Goal: Information Seeking & Learning: Learn about a topic

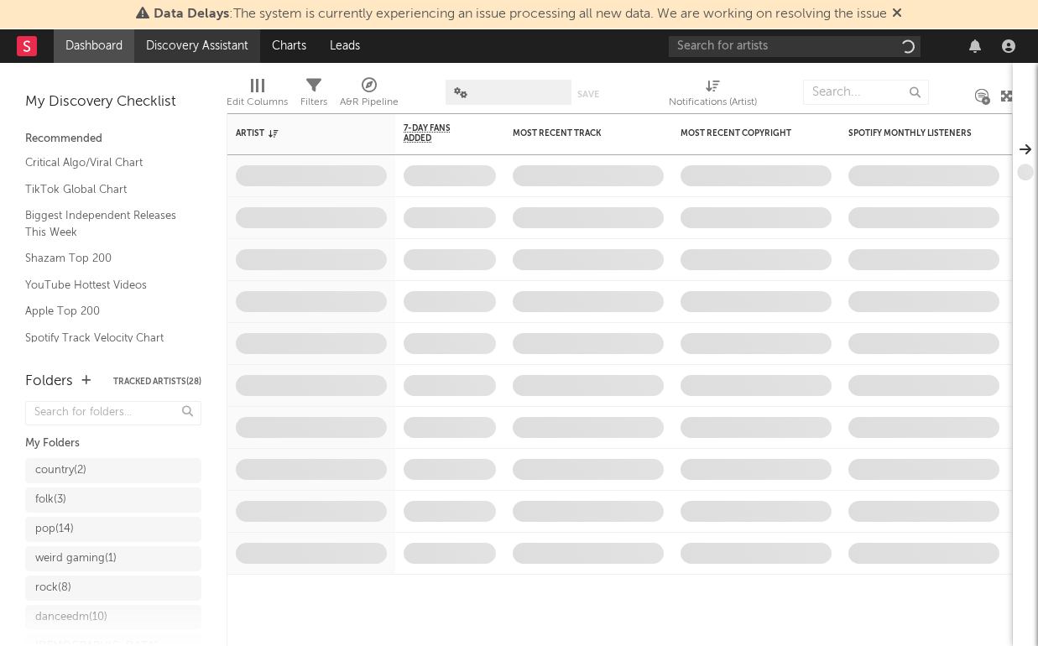
click at [168, 56] on link "Discovery Assistant" at bounding box center [197, 46] width 126 height 34
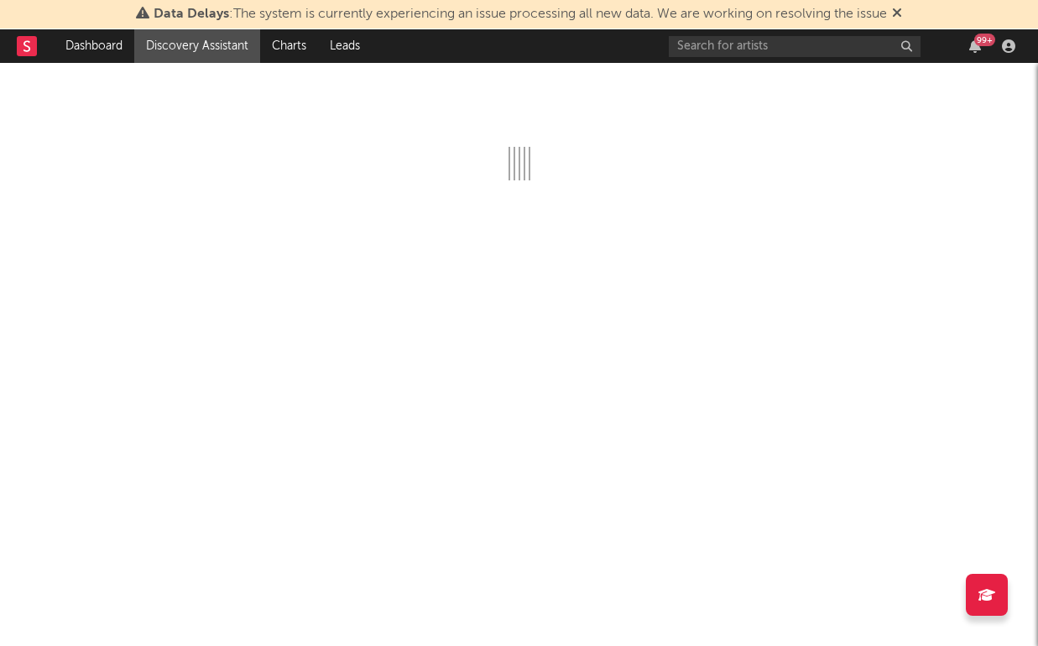
click at [900, 8] on icon at bounding box center [897, 12] width 10 height 13
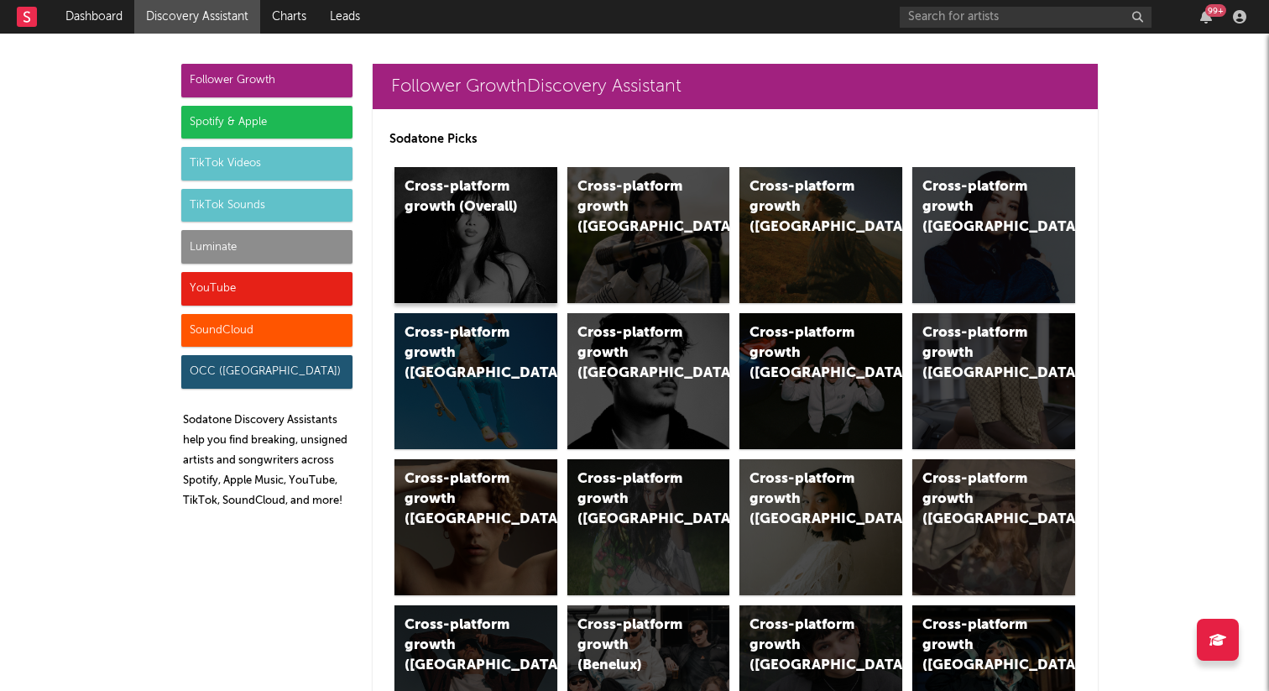
click at [467, 225] on div "Cross-platform growth (Overall)" at bounding box center [475, 235] width 163 height 136
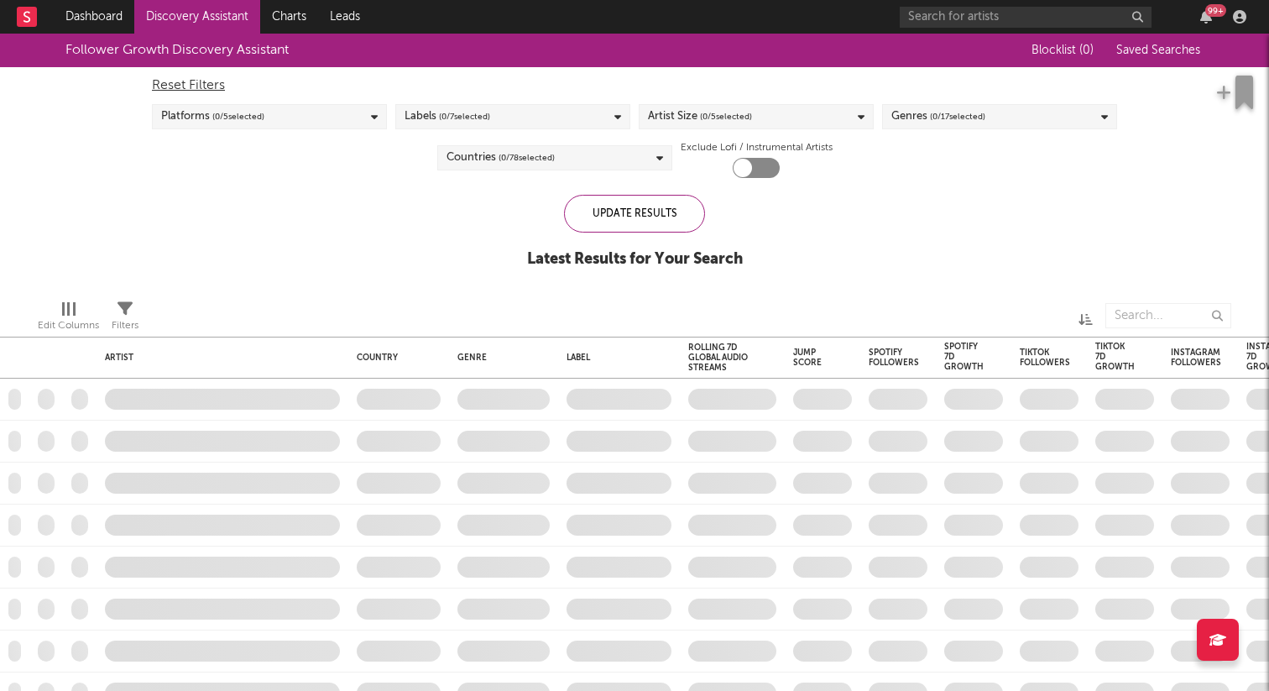
checkbox input "true"
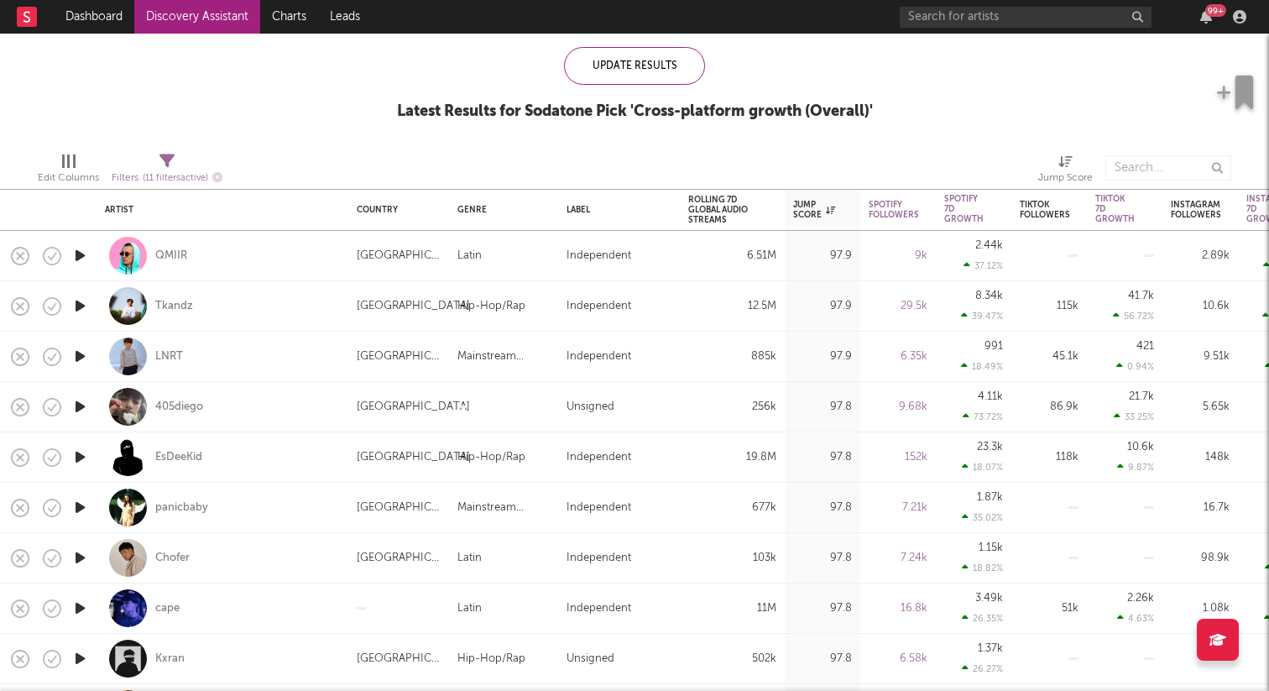
click at [90, 447] on div at bounding box center [80, 457] width 34 height 50
select select "1w"
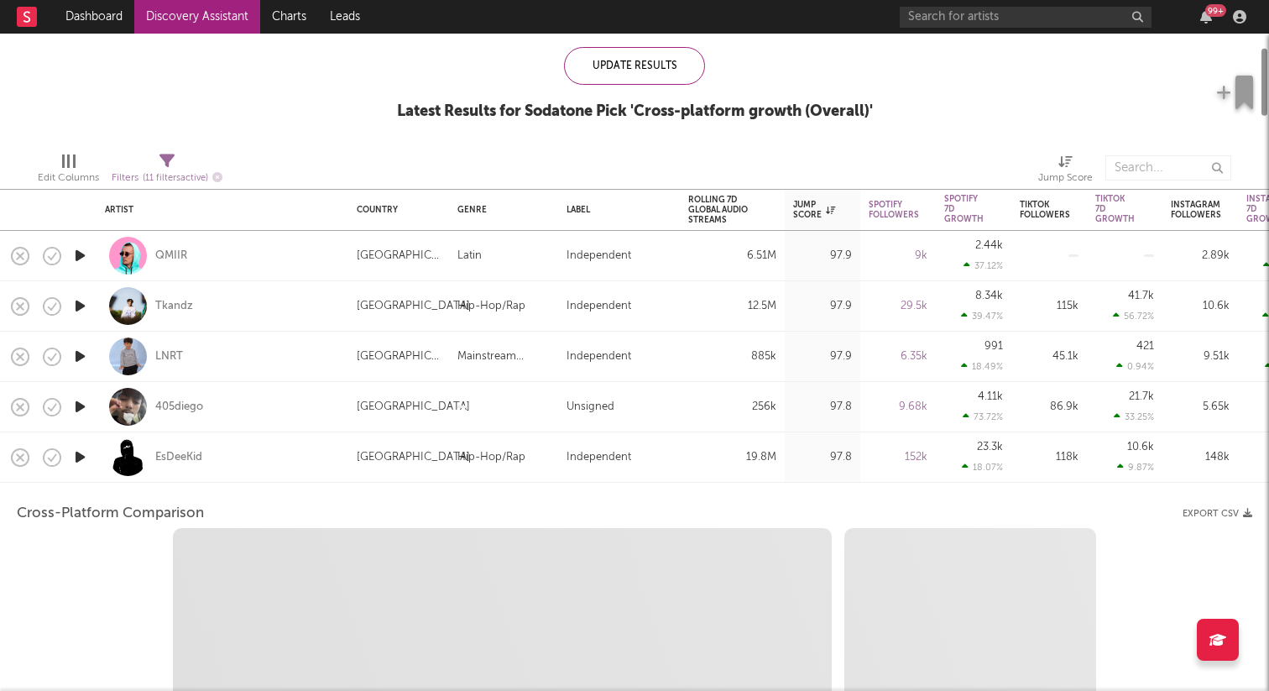
click at [85, 450] on icon "button" at bounding box center [80, 457] width 18 height 21
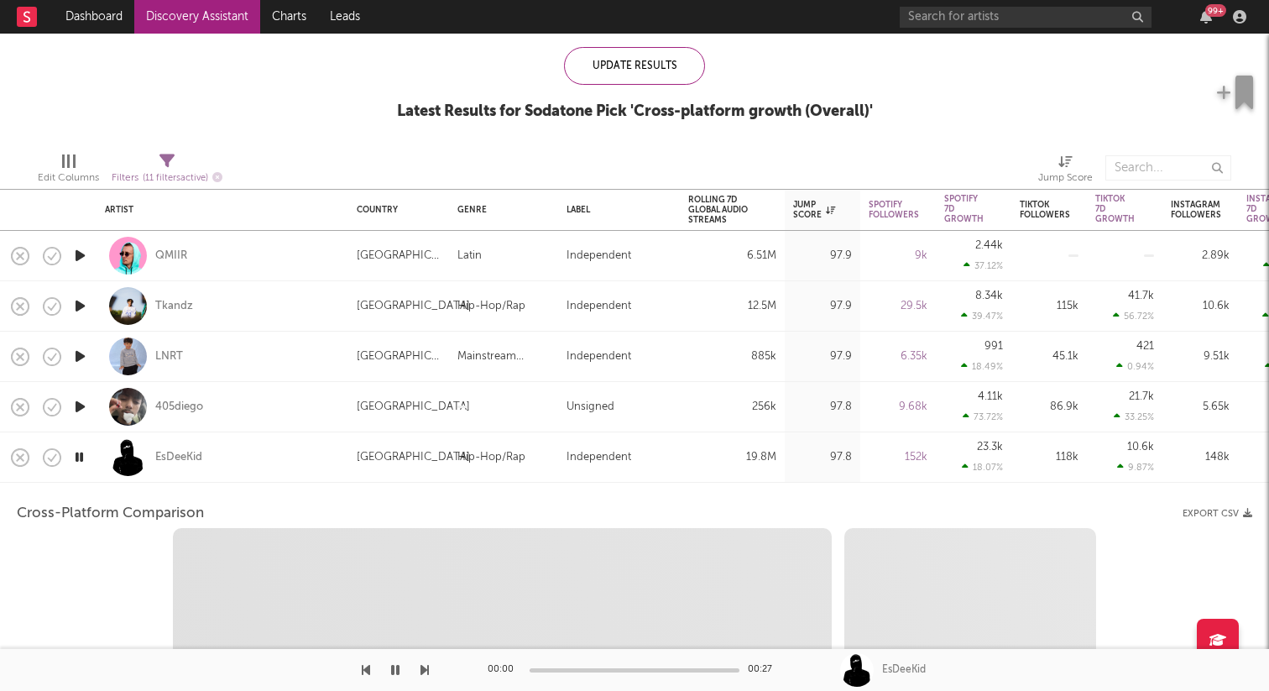
select select "6m"
click at [81, 453] on icon "button" at bounding box center [79, 457] width 16 height 21
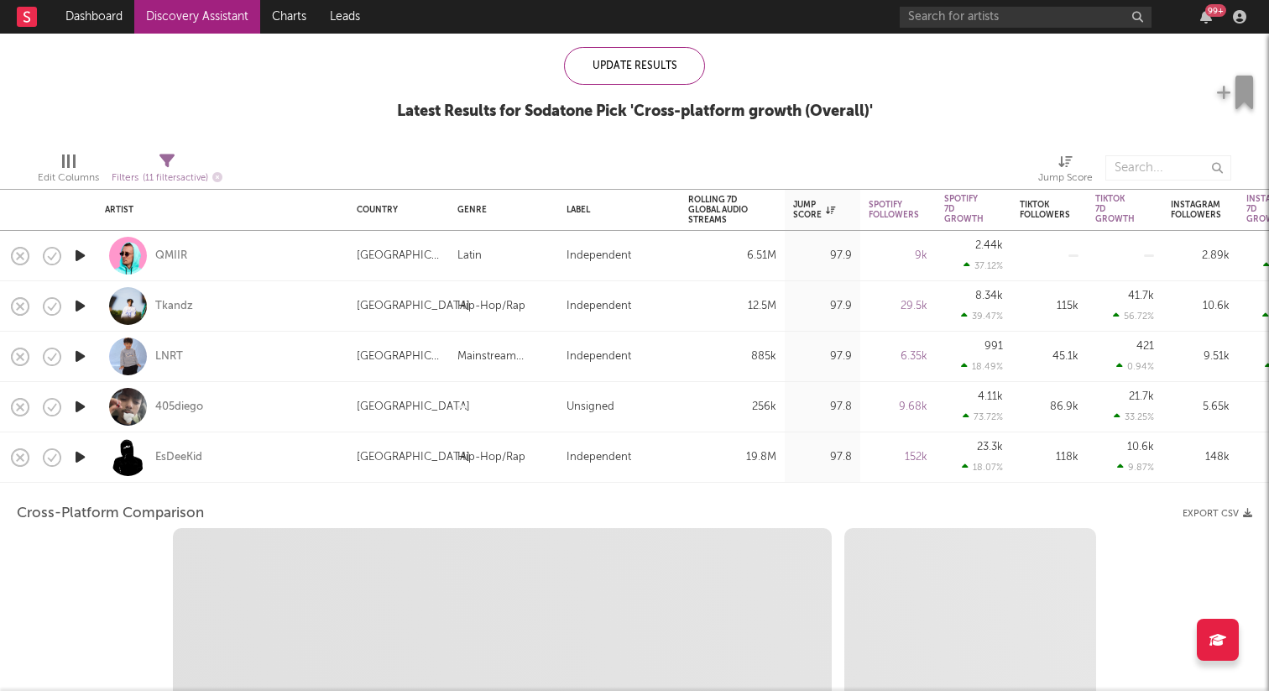
click at [247, 453] on div "EsDeeKid" at bounding box center [222, 457] width 235 height 50
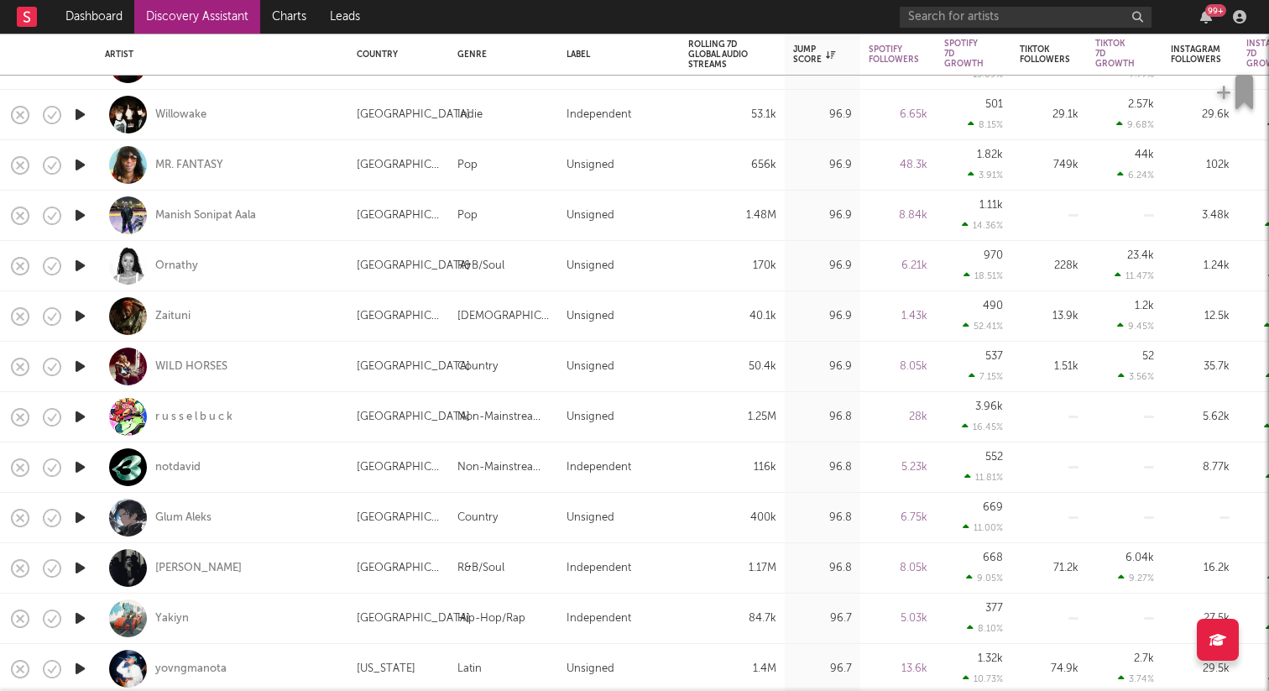
click at [249, 27] on link "Discovery Assistant" at bounding box center [197, 17] width 126 height 34
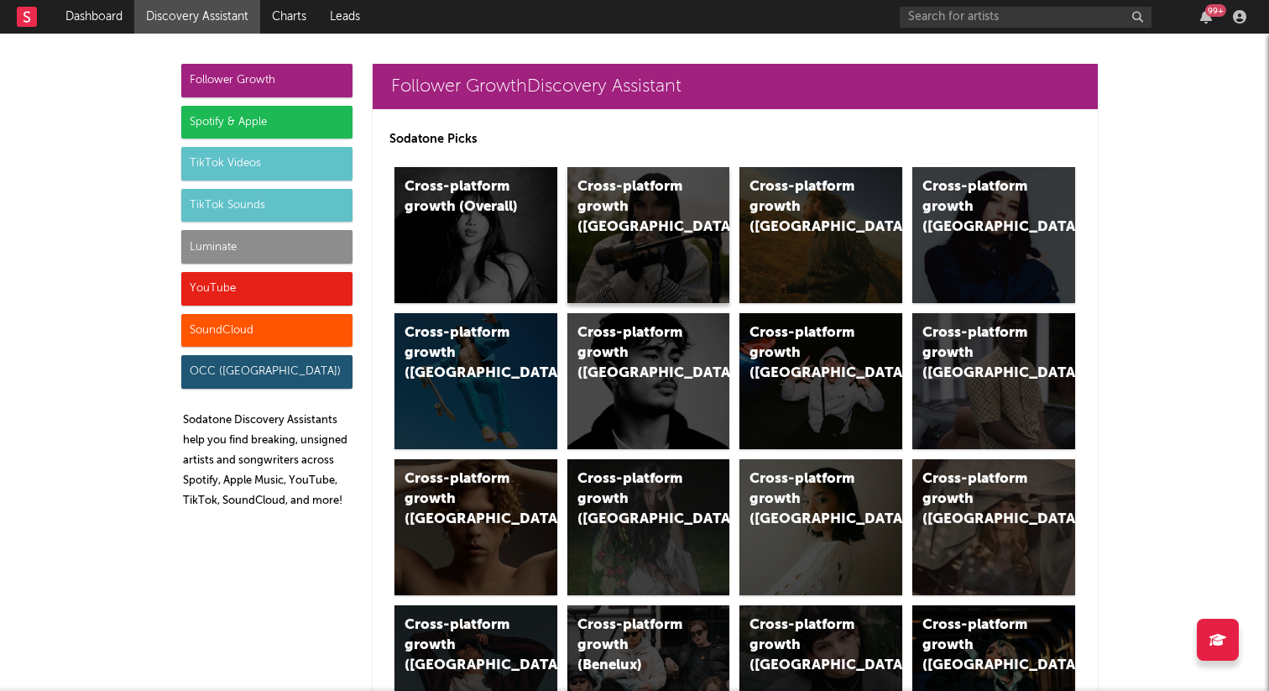
scroll to position [18, 0]
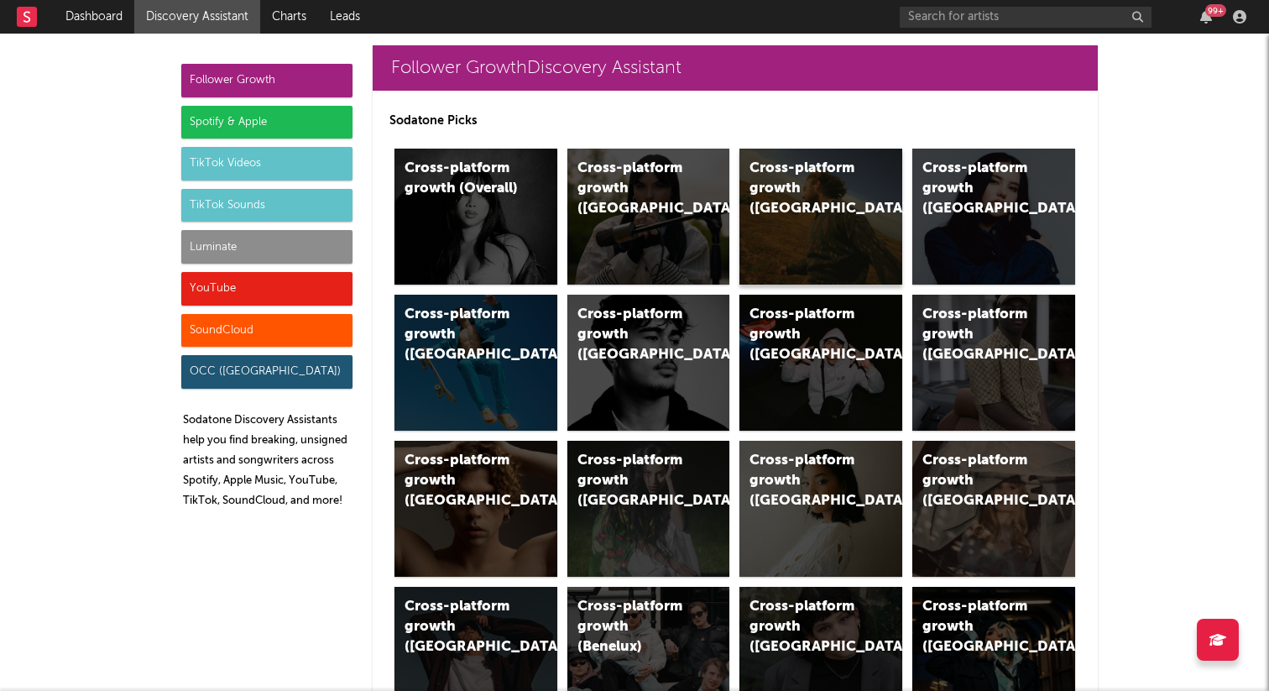
click at [740, 172] on div "Cross-platform growth (US)" at bounding box center [820, 217] width 163 height 136
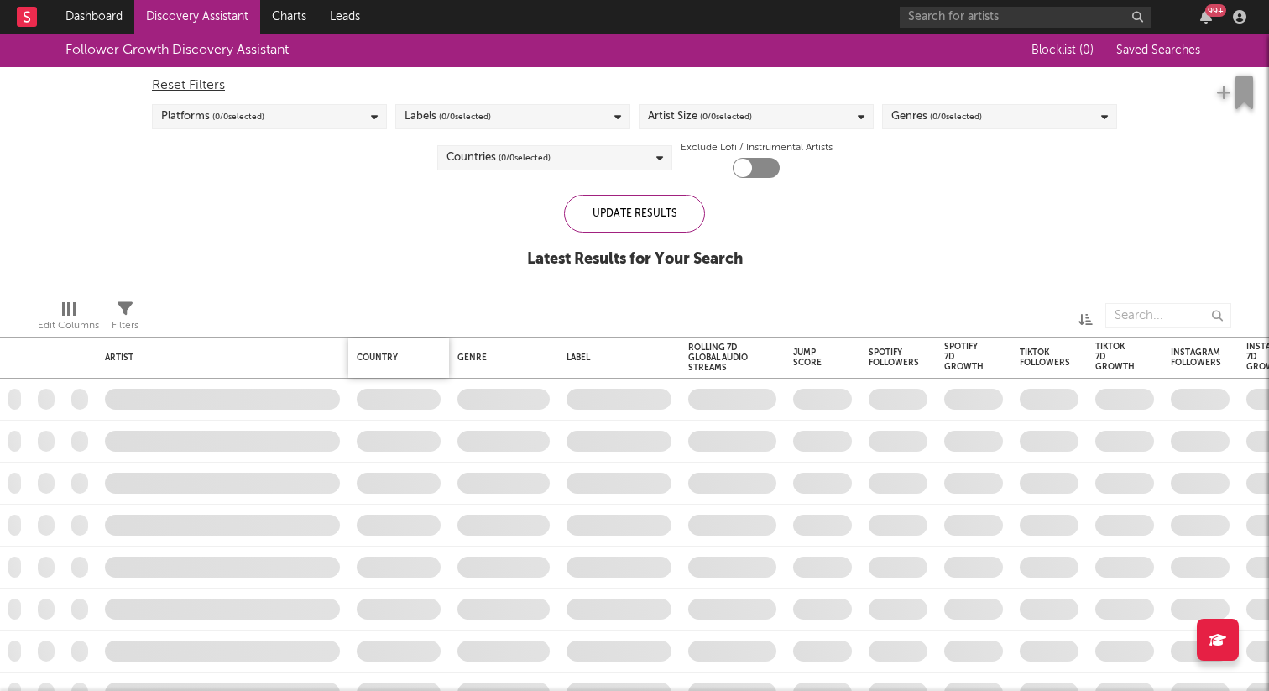
checkbox input "true"
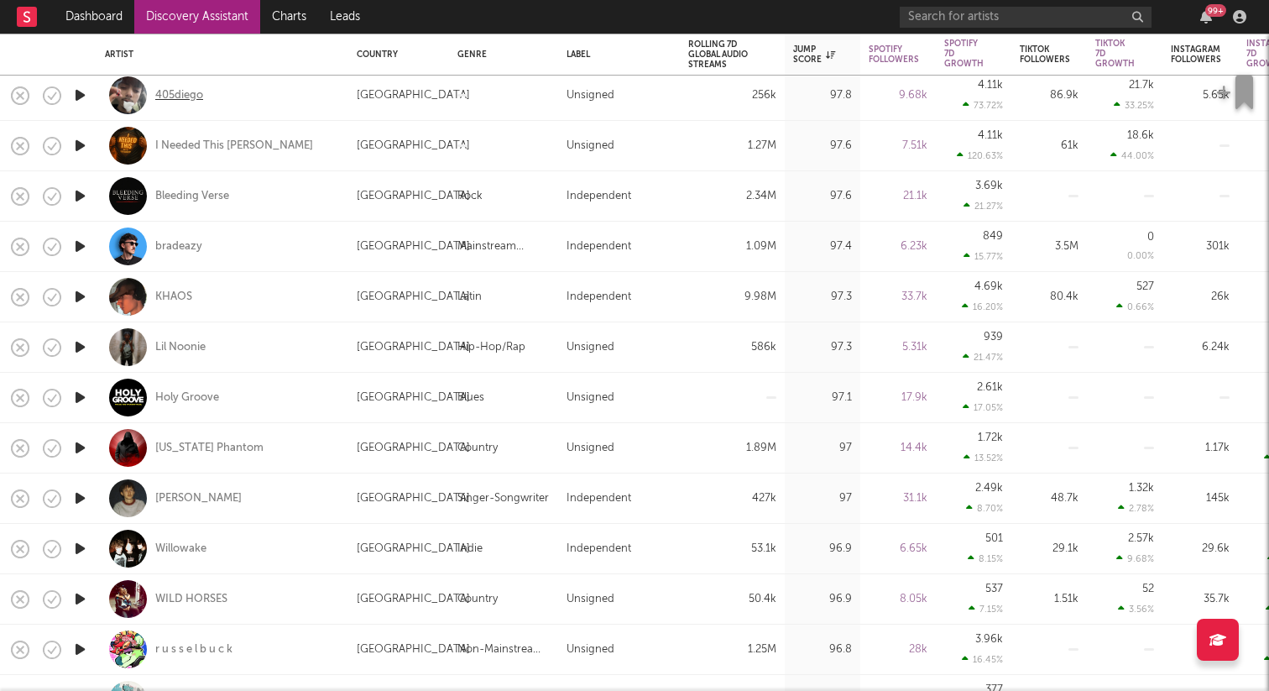
click at [172, 98] on div "405diego" at bounding box center [179, 95] width 48 height 15
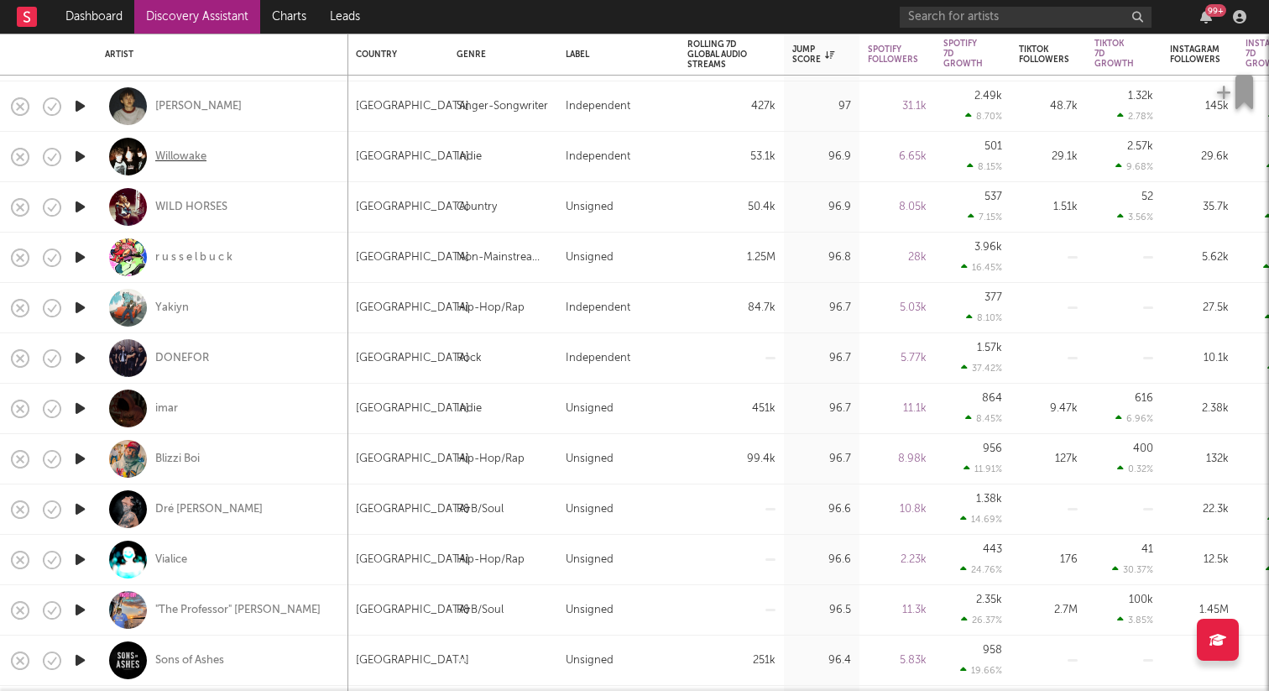
click at [185, 150] on div "Willowake" at bounding box center [180, 156] width 51 height 15
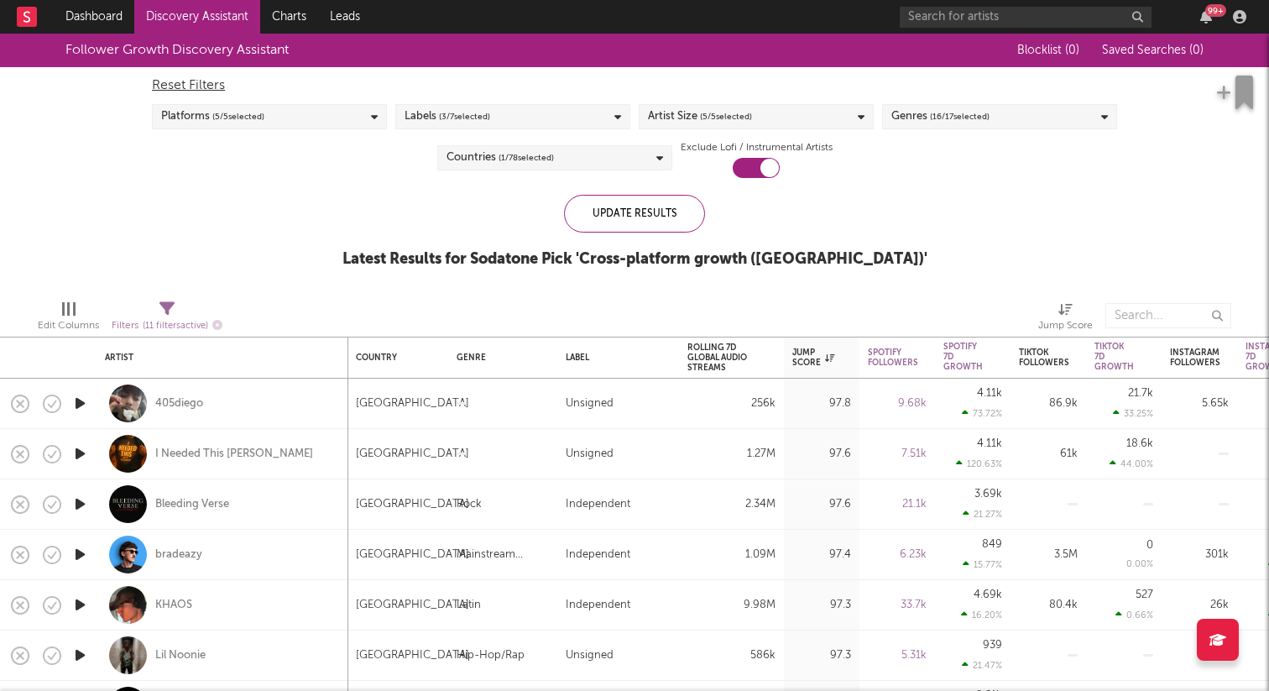
click at [467, 111] on span "( 3 / 7 selected)" at bounding box center [464, 117] width 51 height 20
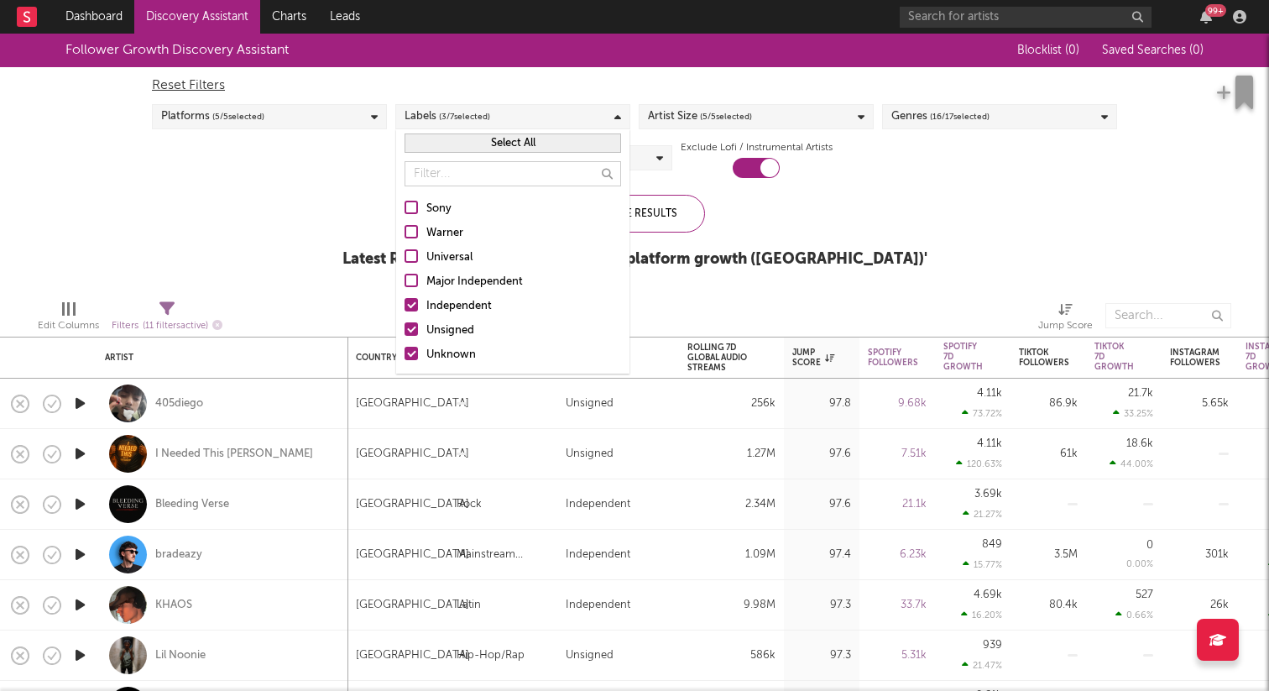
click at [428, 314] on div "Independent" at bounding box center [523, 306] width 195 height 20
click at [405, 314] on input "Independent" at bounding box center [405, 306] width 0 height 20
click at [385, 297] on div at bounding box center [426, 316] width 383 height 42
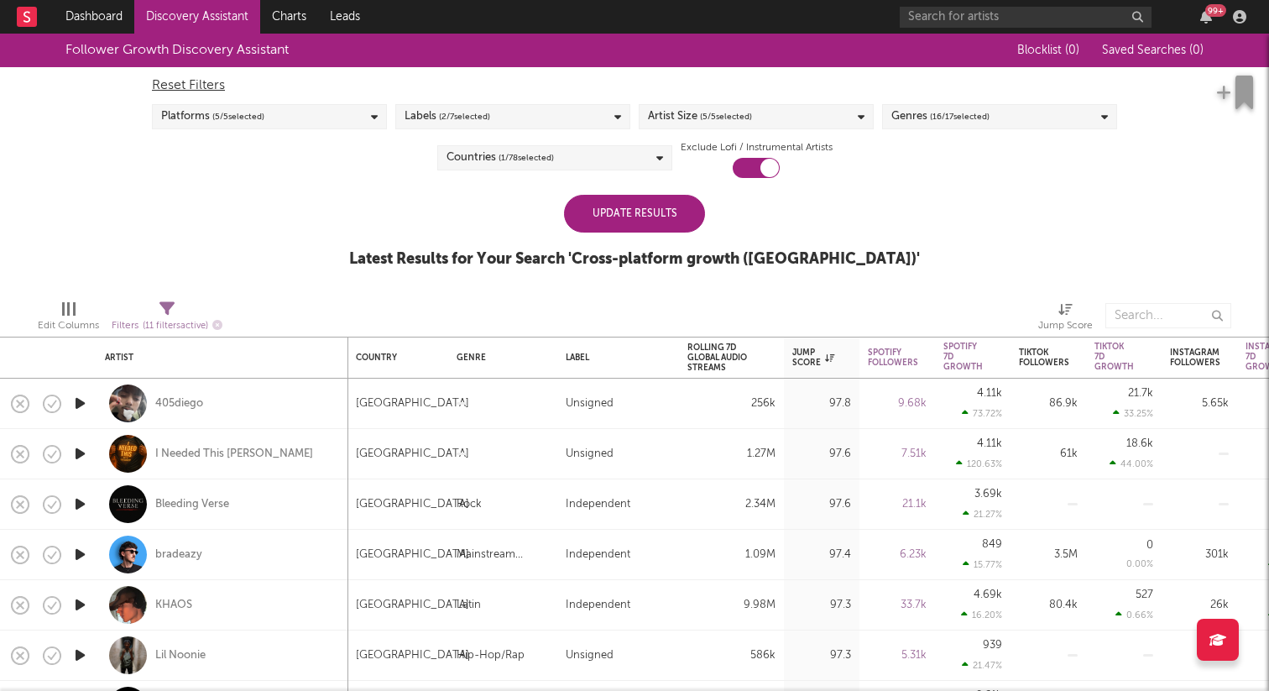
click at [652, 208] on div "Update Results" at bounding box center [634, 214] width 141 height 38
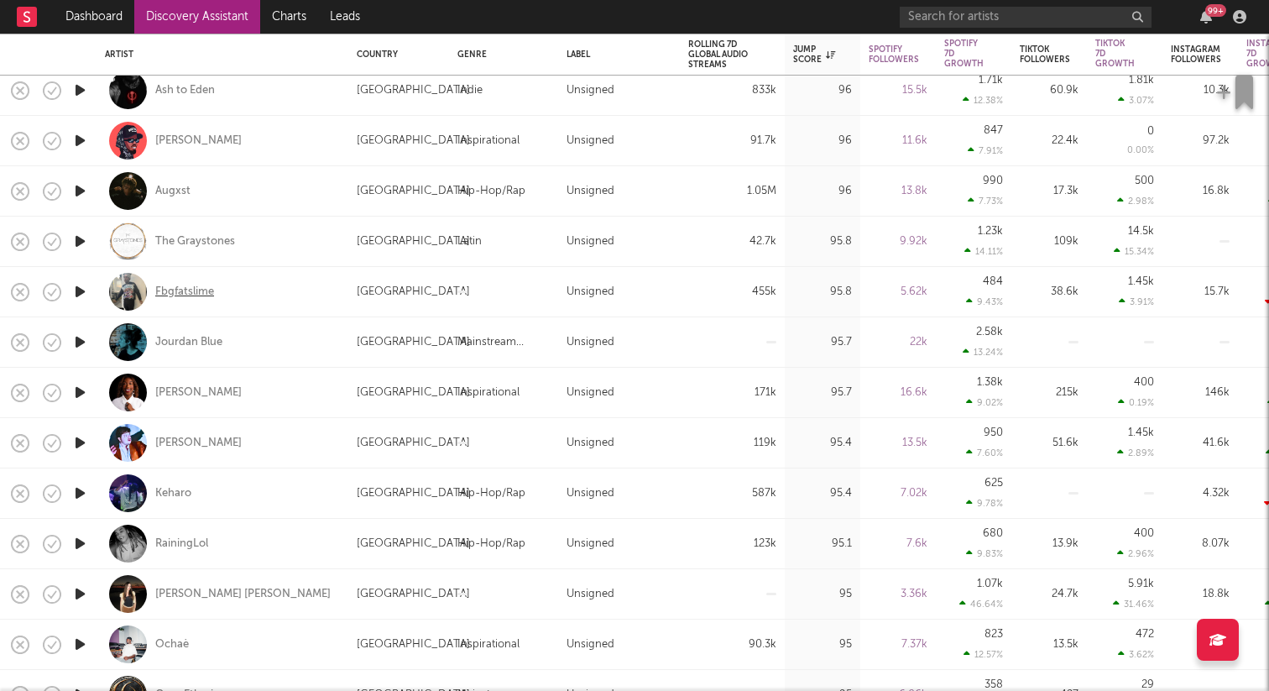
click at [181, 292] on div "Fbgfatslime" at bounding box center [184, 292] width 59 height 15
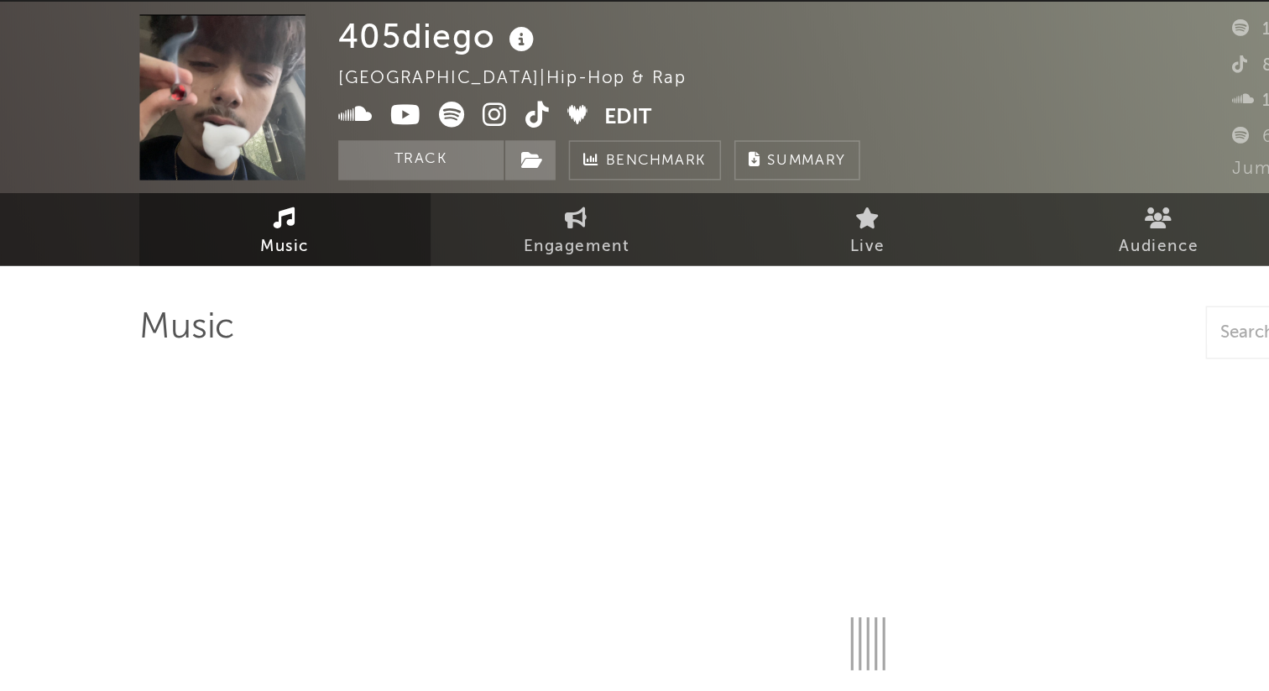
select select "1w"
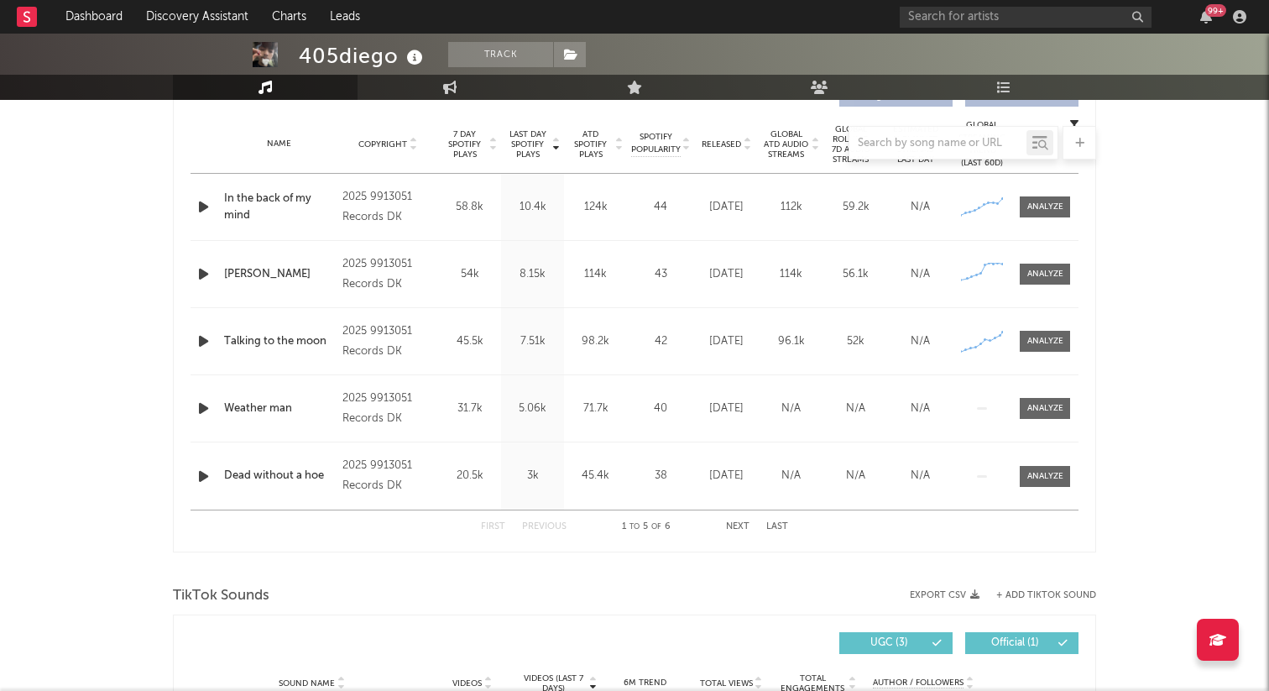
scroll to position [659, 0]
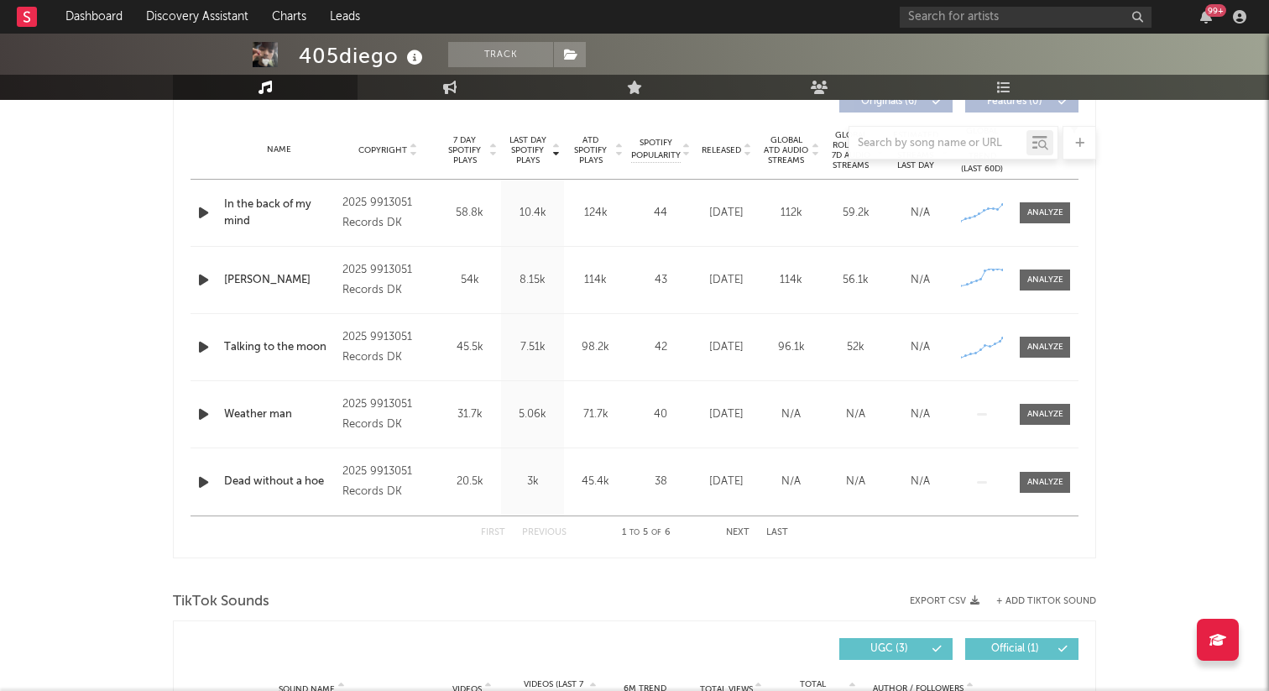
click at [206, 214] on icon "button" at bounding box center [204, 212] width 18 height 21
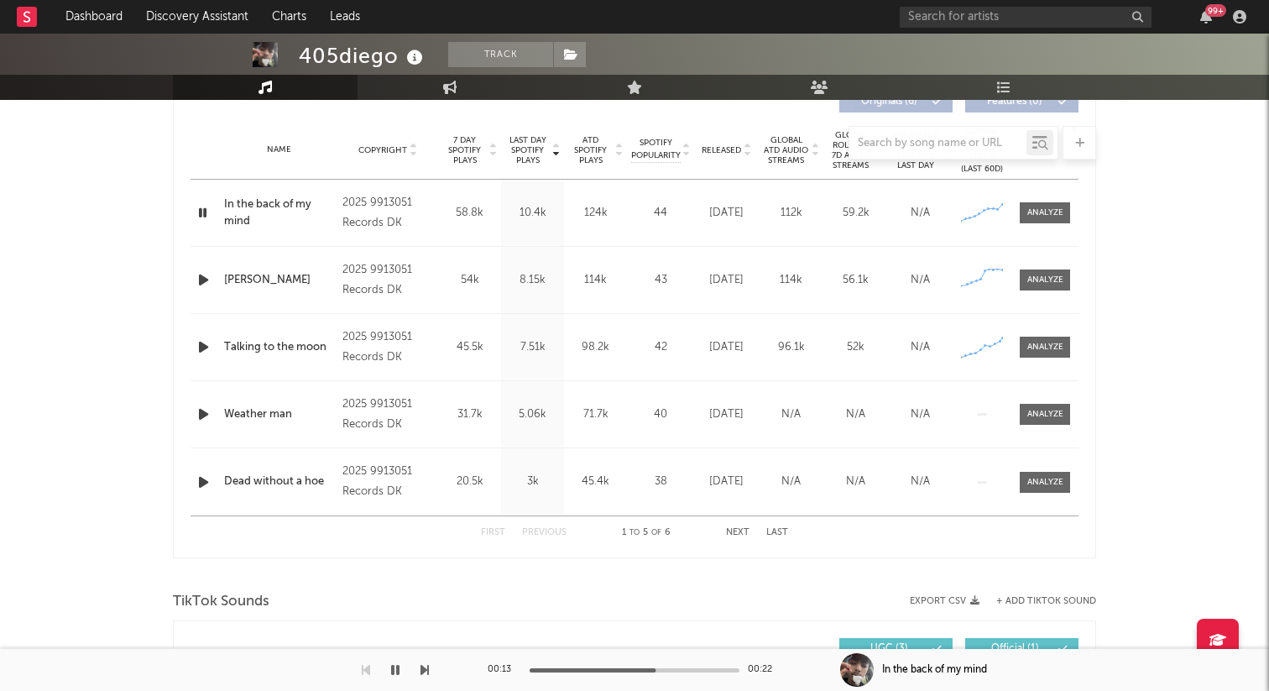
click at [202, 273] on icon "button" at bounding box center [204, 279] width 18 height 21
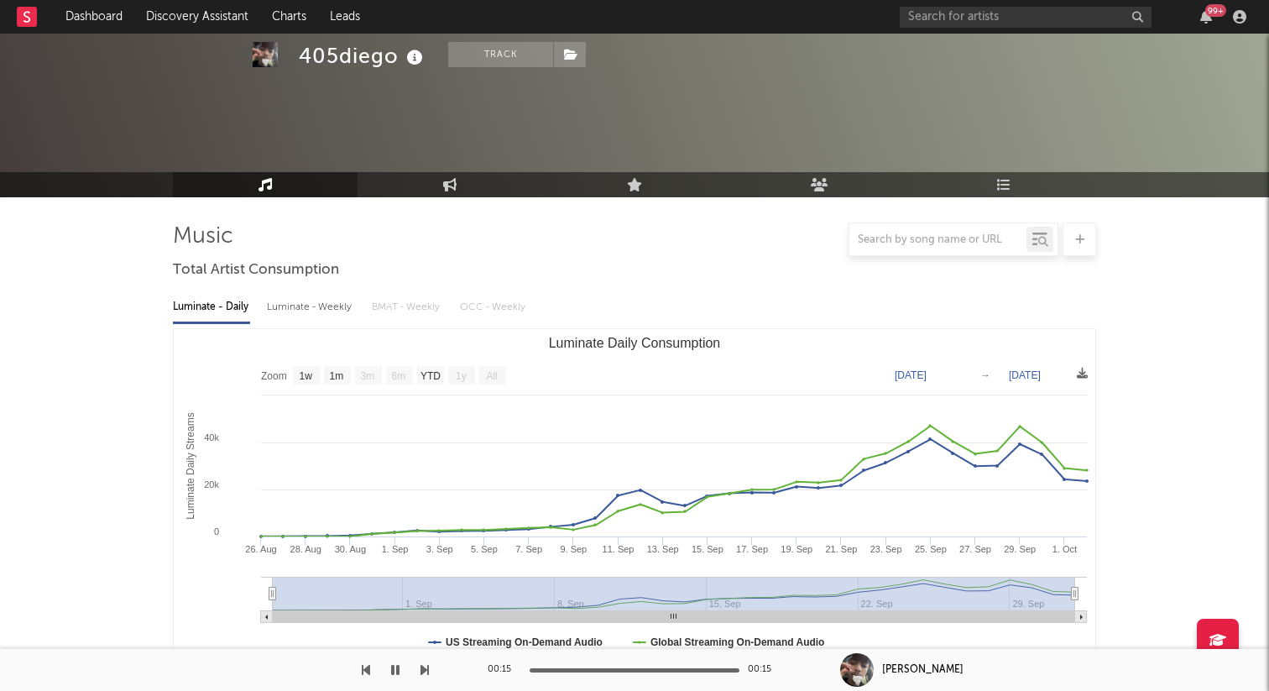
scroll to position [0, 0]
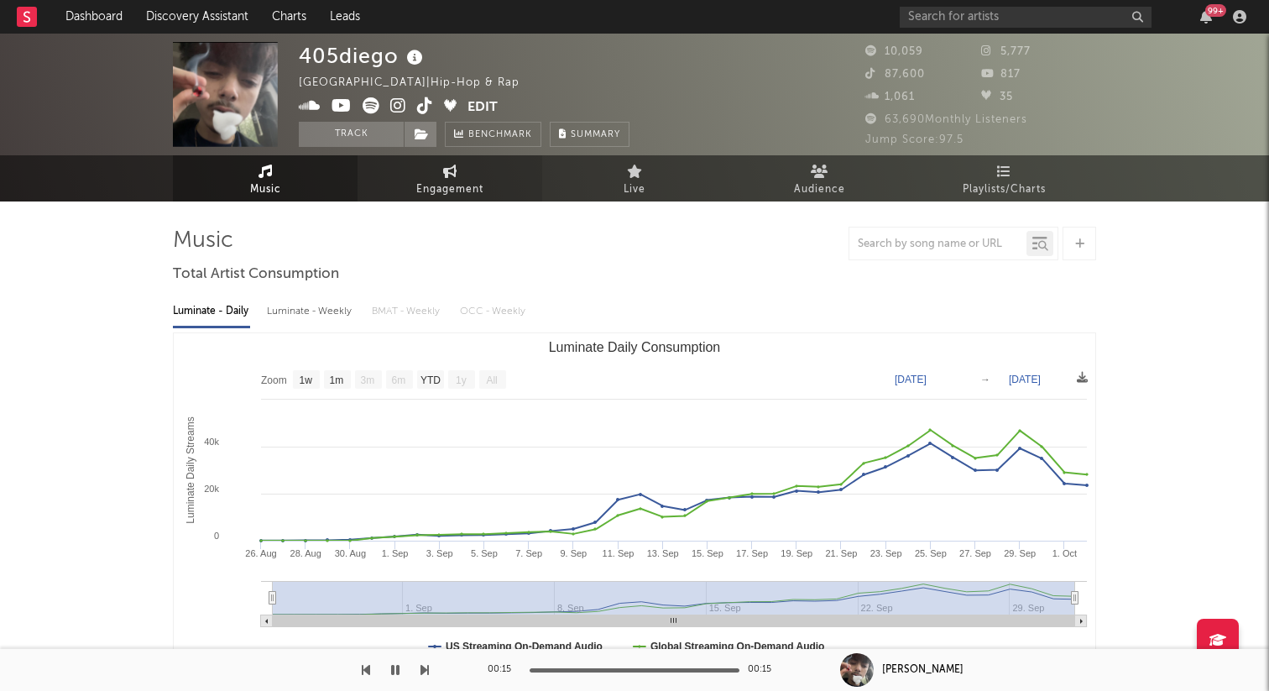
click at [389, 193] on link "Engagement" at bounding box center [450, 178] width 185 height 46
select select "1w"
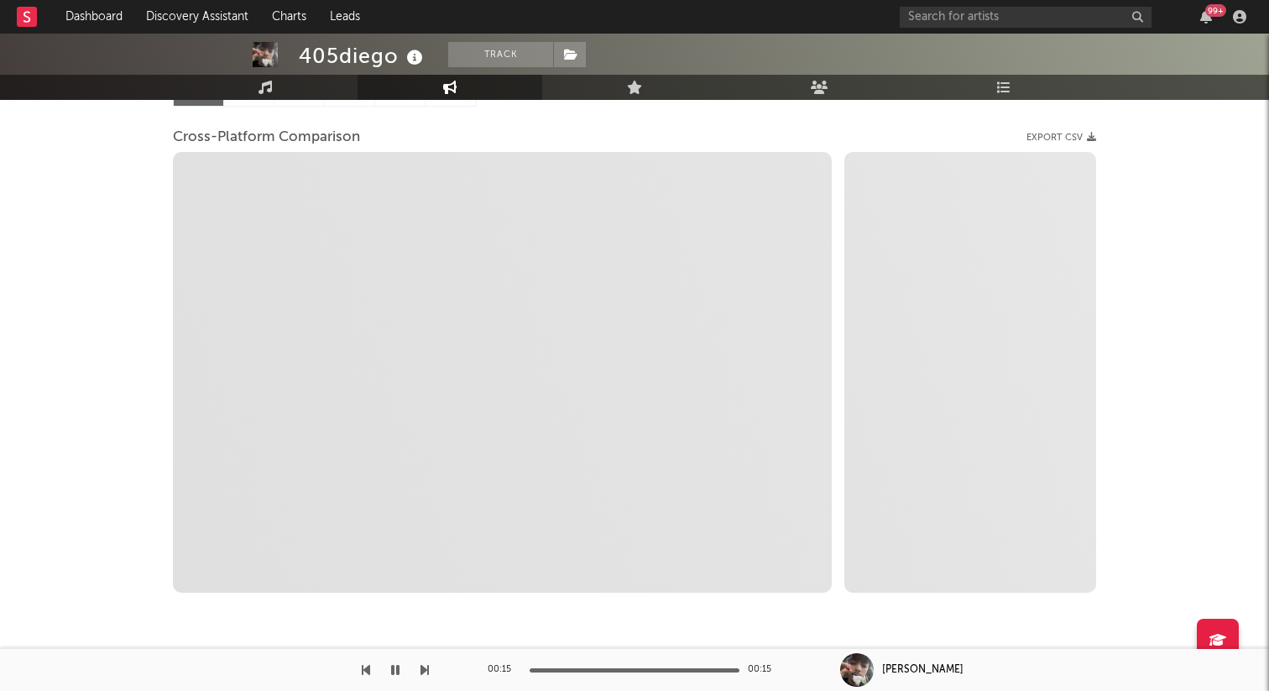
scroll to position [206, 0]
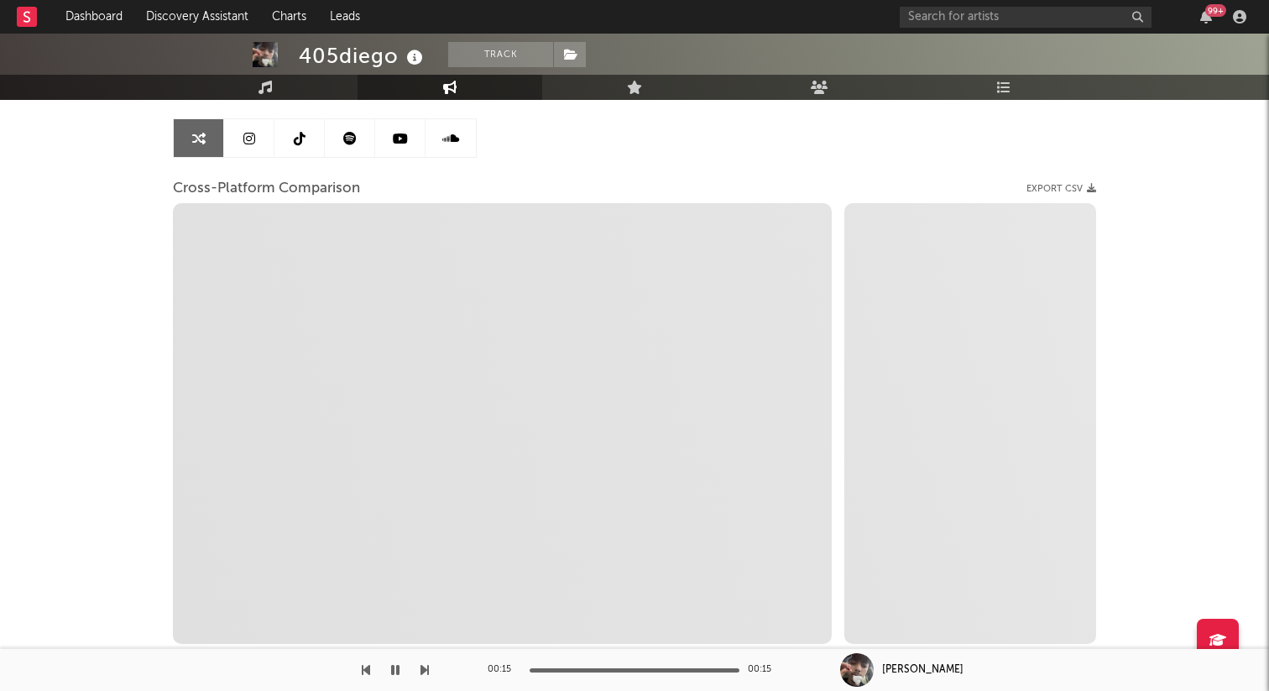
select select "1m"
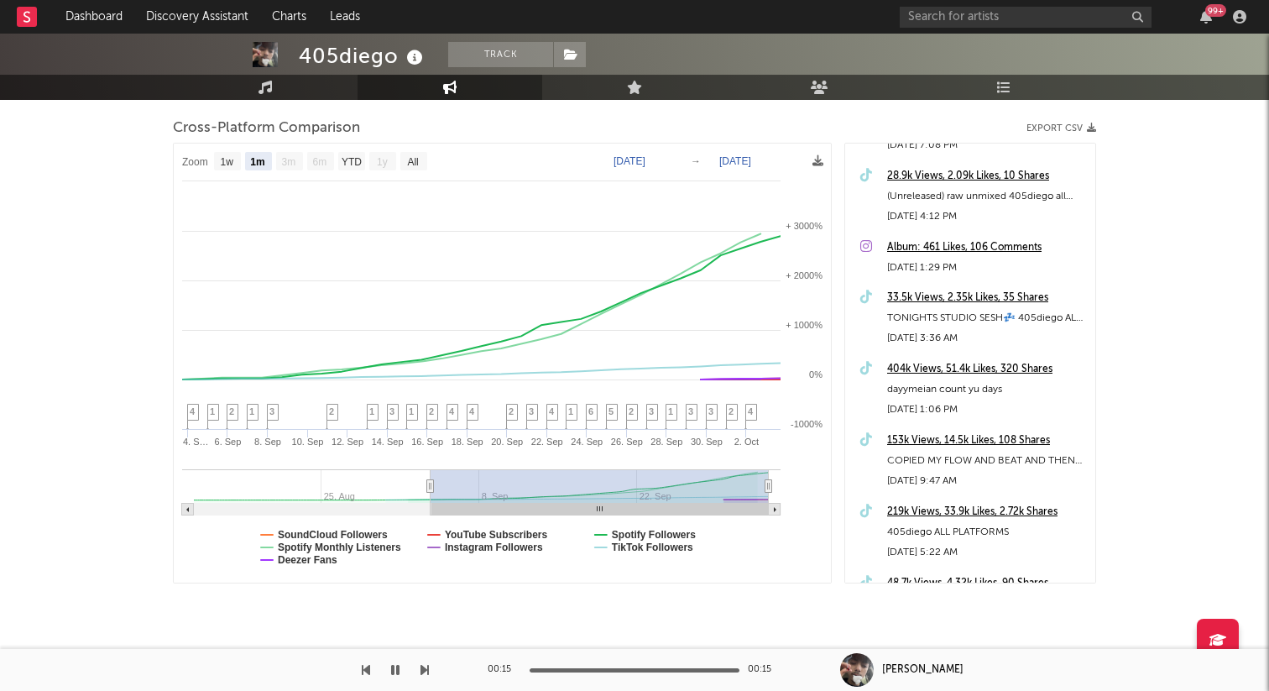
scroll to position [60, 0]
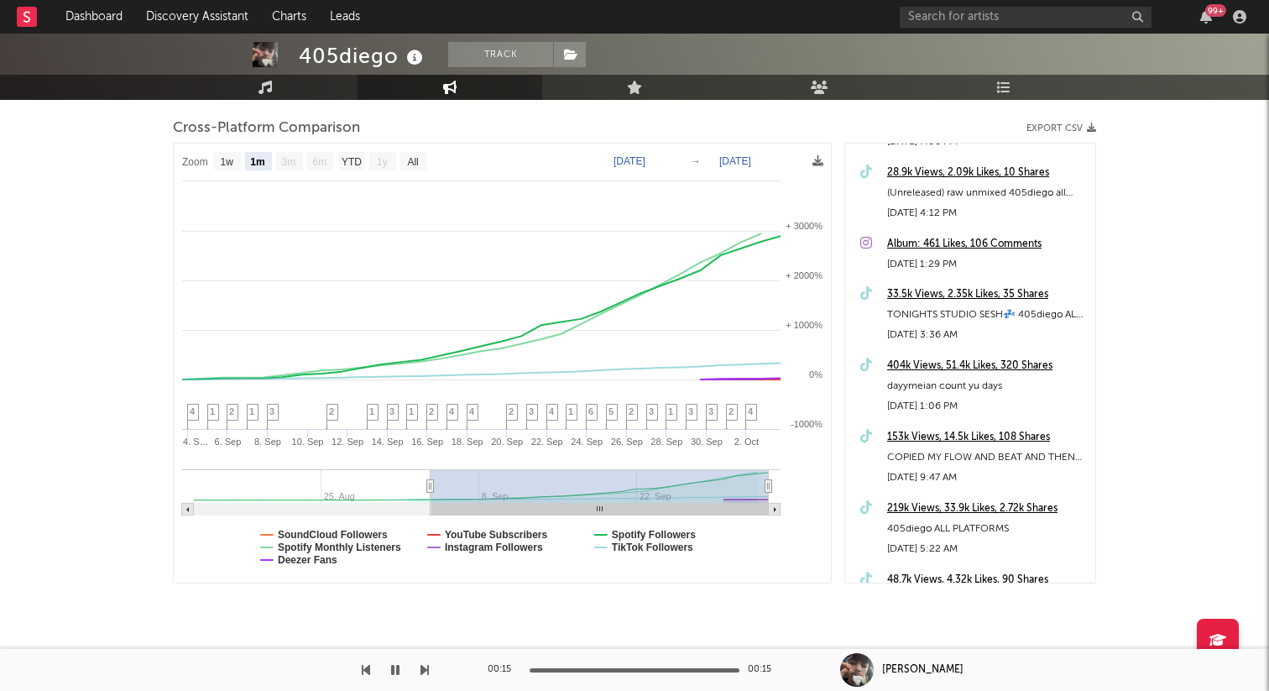
click at [927, 360] on div "404k Views, 51.4k Likes, 320 Shares" at bounding box center [987, 366] width 200 height 20
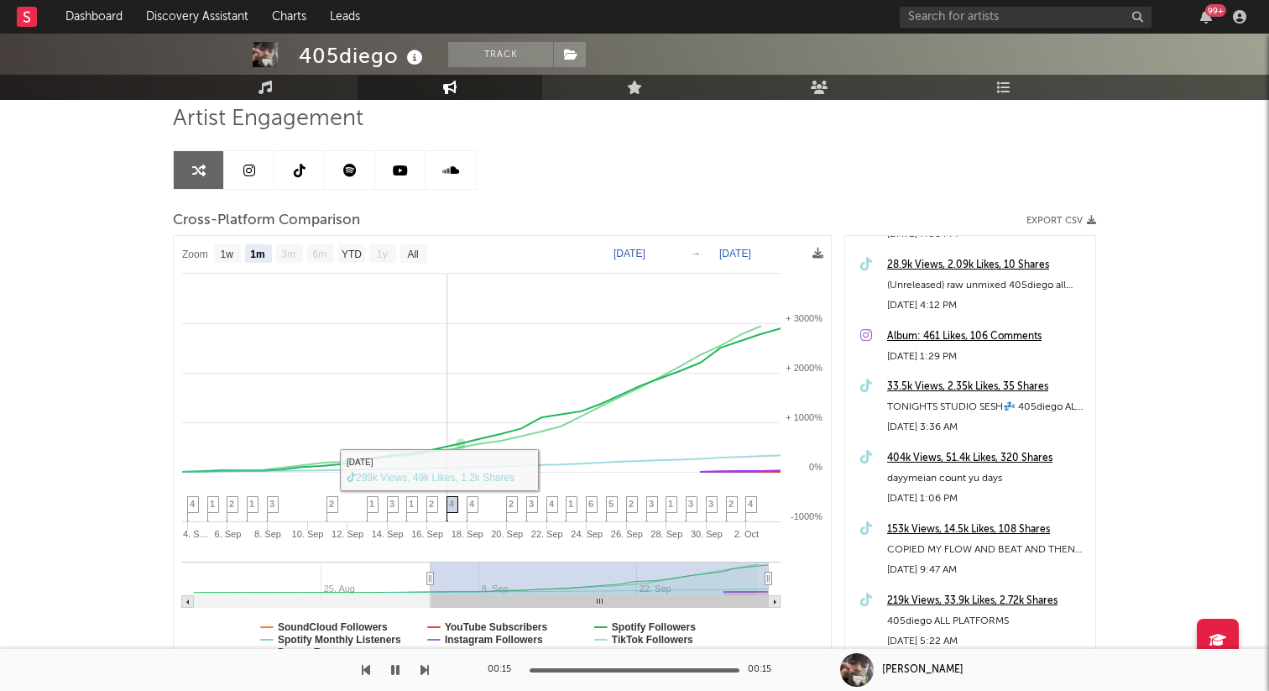
scroll to position [121, 0]
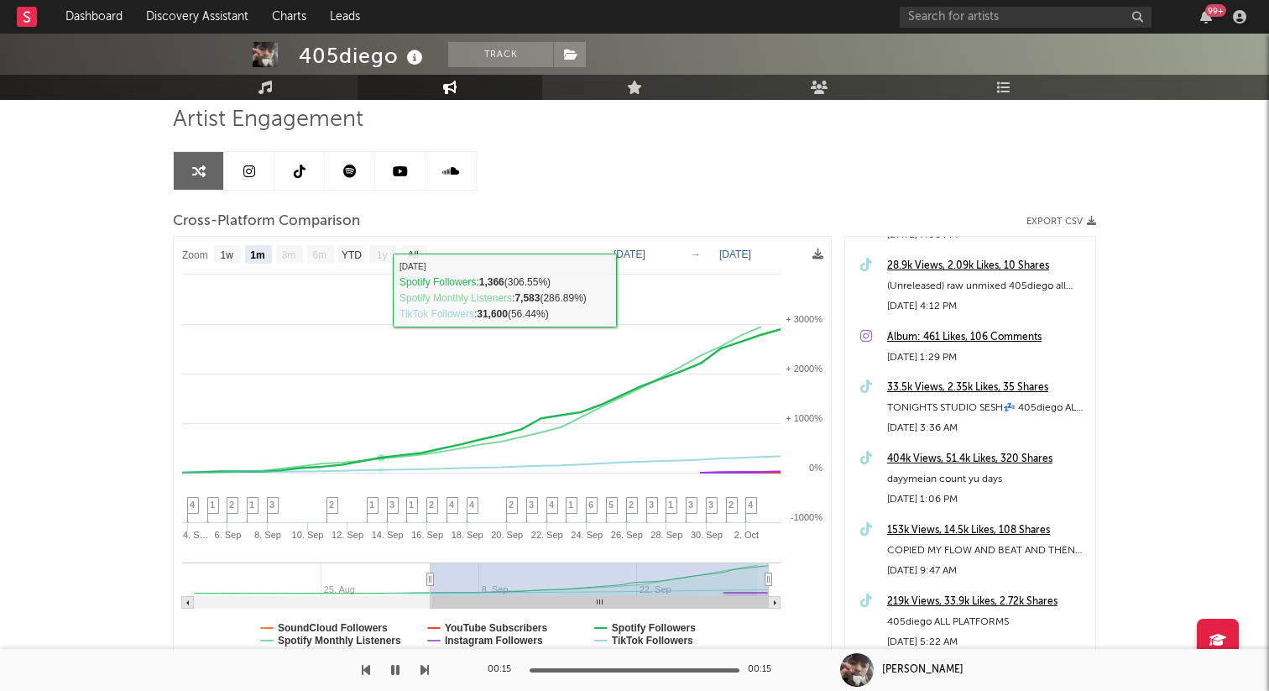
click at [296, 165] on icon at bounding box center [300, 171] width 12 height 13
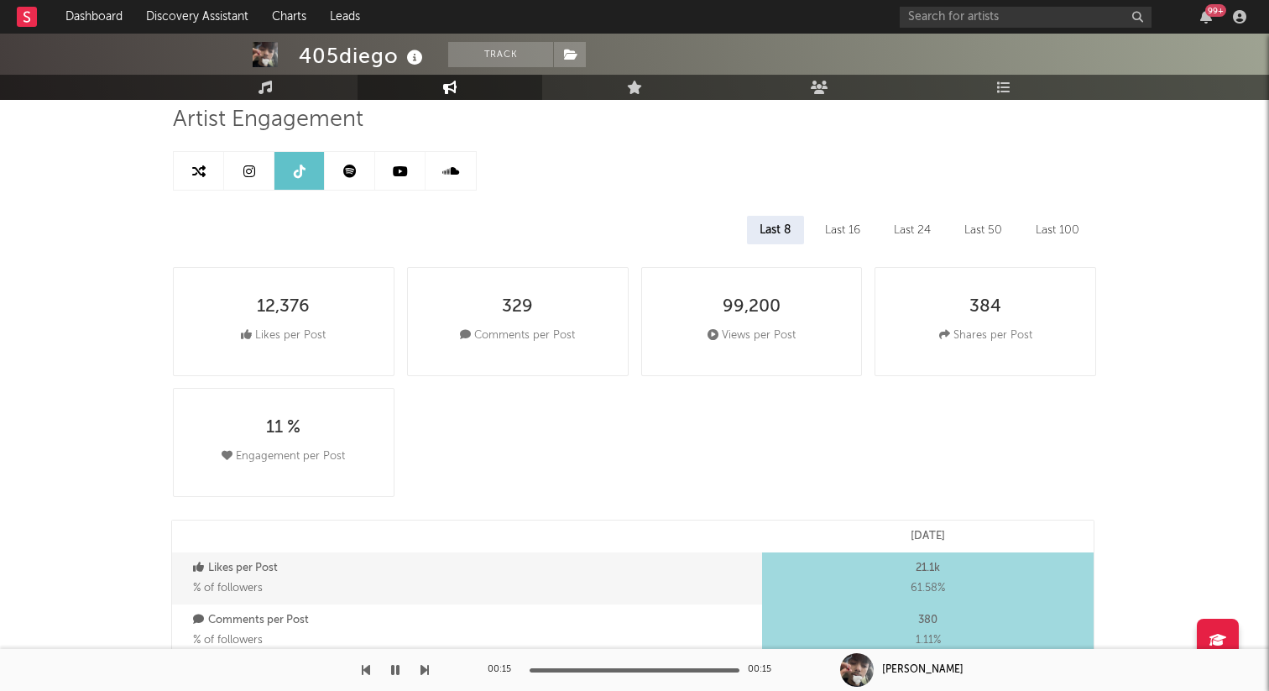
select select "1w"
click at [347, 169] on icon at bounding box center [349, 171] width 13 height 13
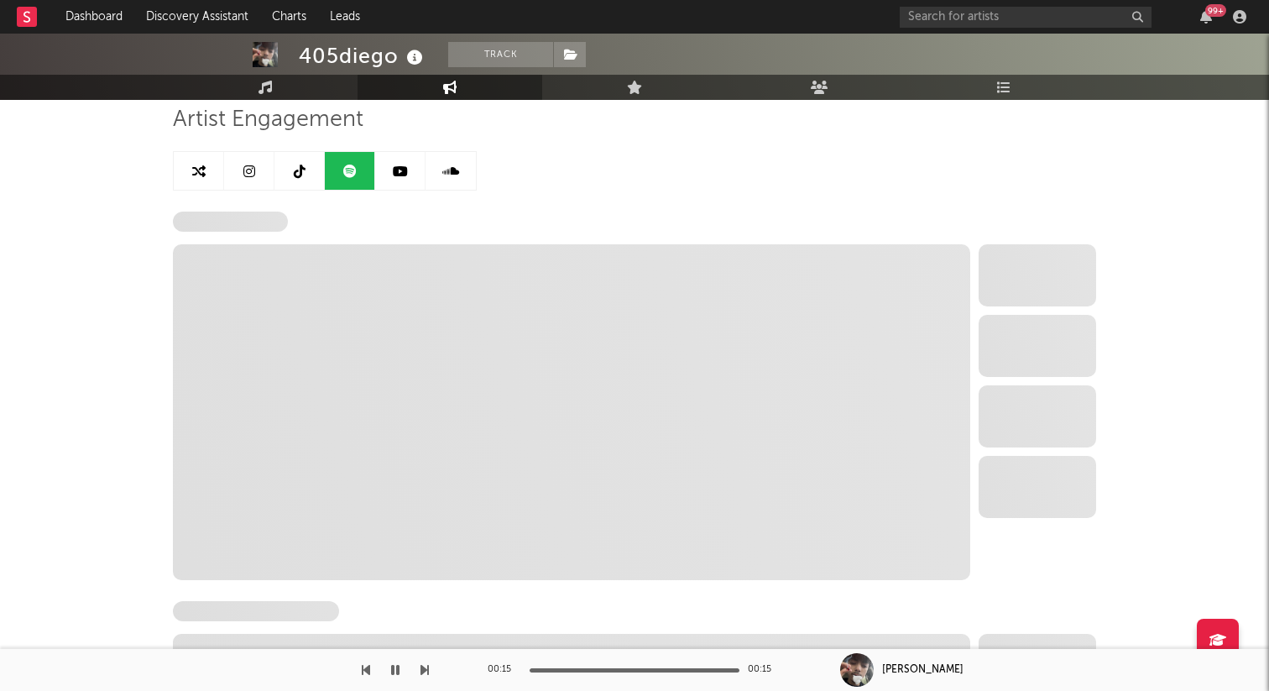
click at [235, 175] on link at bounding box center [249, 171] width 50 height 38
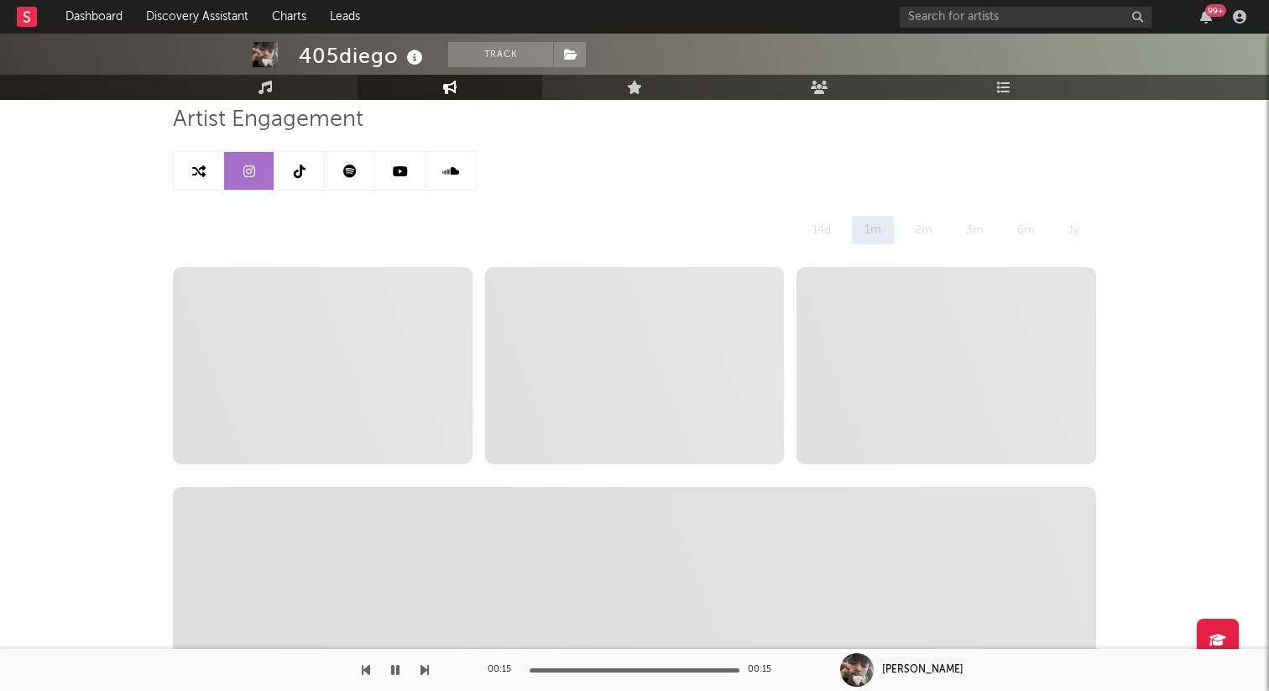
select select "1w"
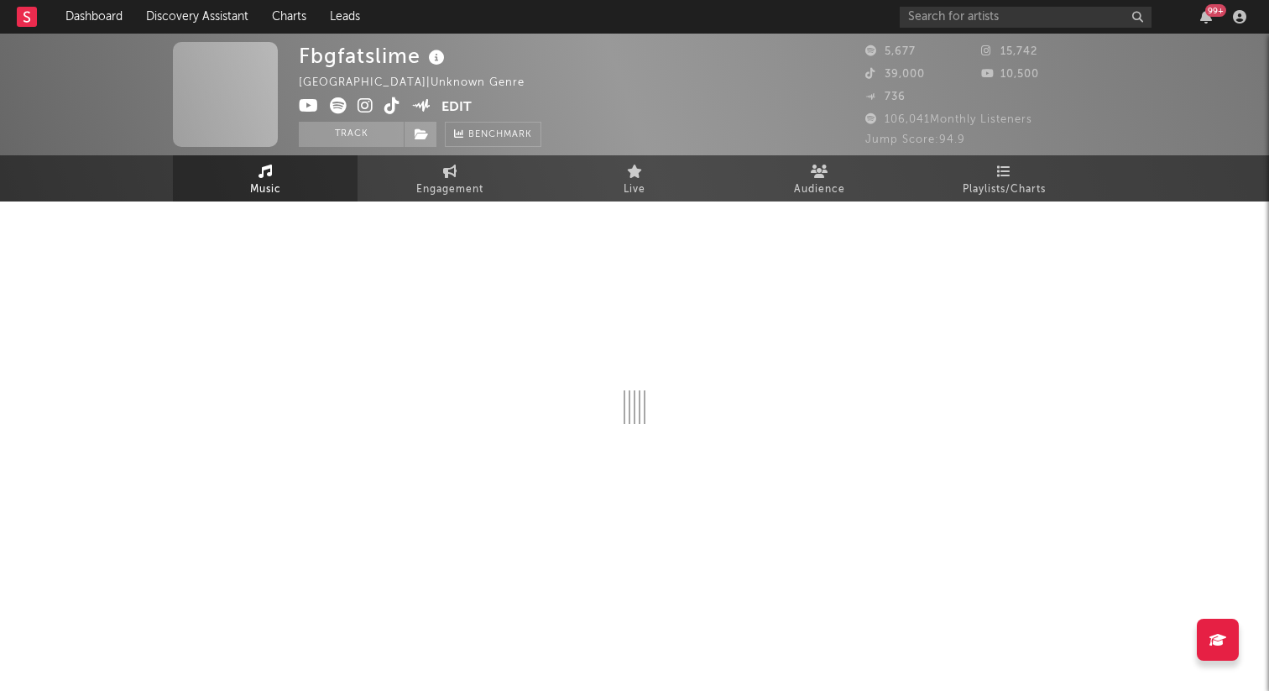
click at [333, 66] on div "Fbgfatslime" at bounding box center [374, 56] width 150 height 28
click at [332, 54] on div "Fbgfatslime" at bounding box center [374, 56] width 150 height 28
